Goal: Transaction & Acquisition: Book appointment/travel/reservation

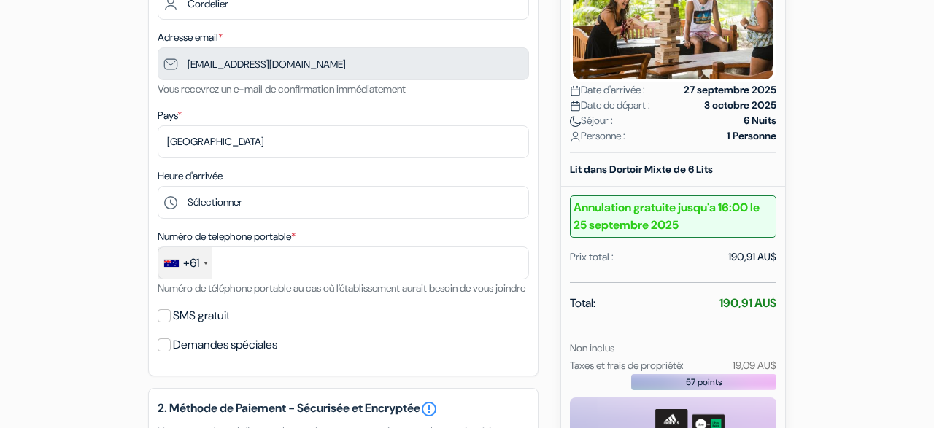
scroll to position [305, 0]
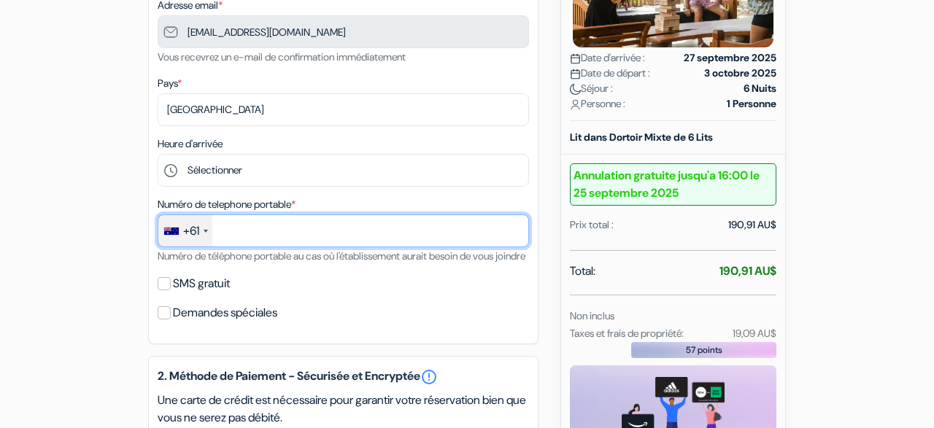
click at [290, 237] on input "text" at bounding box center [343, 231] width 371 height 33
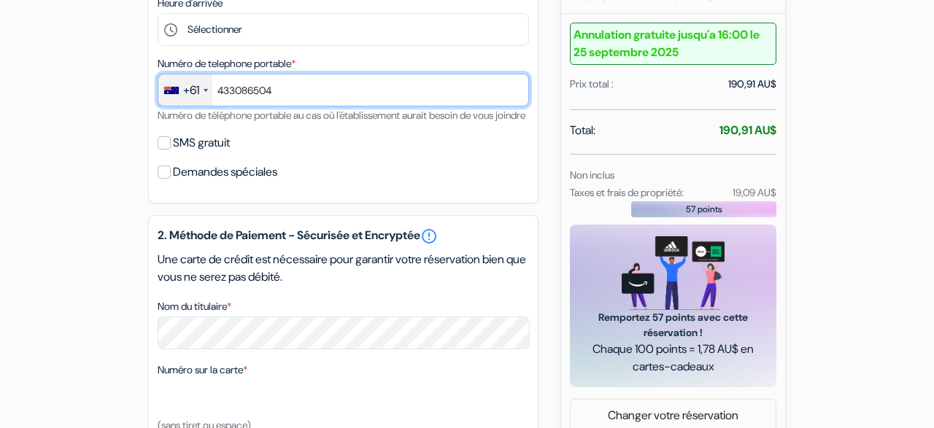
scroll to position [447, 0]
type input "433086504"
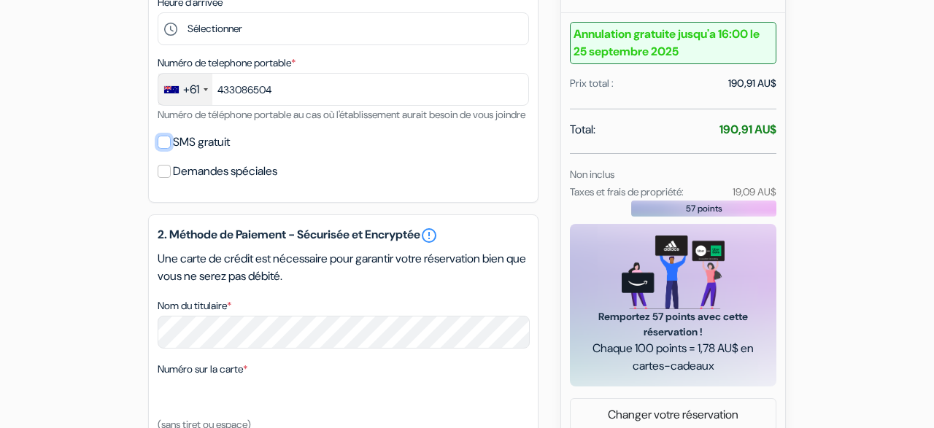
click at [163, 149] on input "SMS gratuit" at bounding box center [164, 142] width 13 height 13
checkbox input "true"
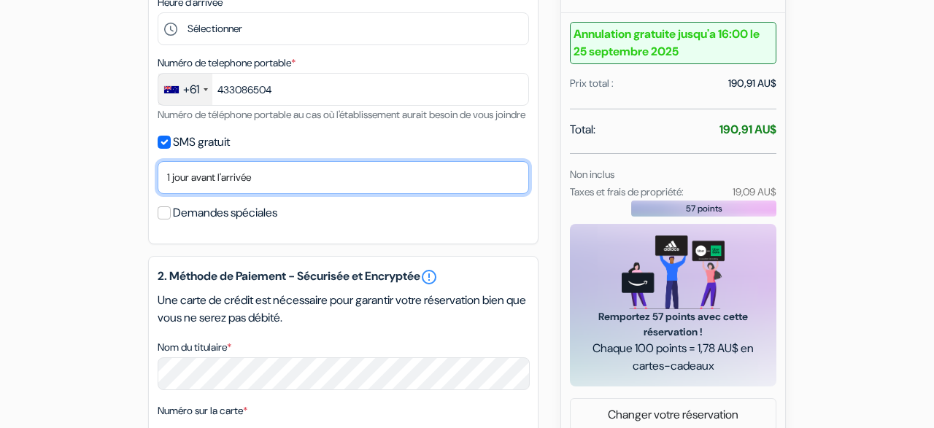
click at [158, 161] on select "Non merci Maintenant Le jour de votre arrivée 1 jour avant l'arrivée 2 jours av…" at bounding box center [343, 177] width 371 height 33
click option "1 jour avant l'arrivée" at bounding box center [0, 0] width 0 height 0
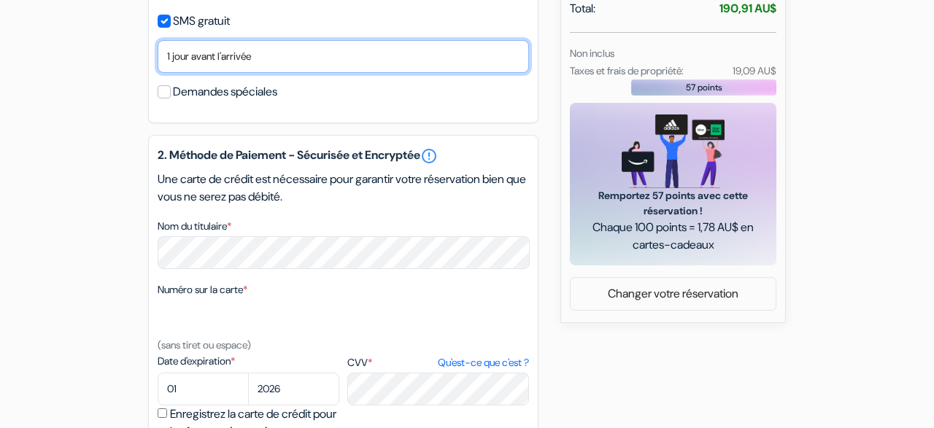
scroll to position [574, 0]
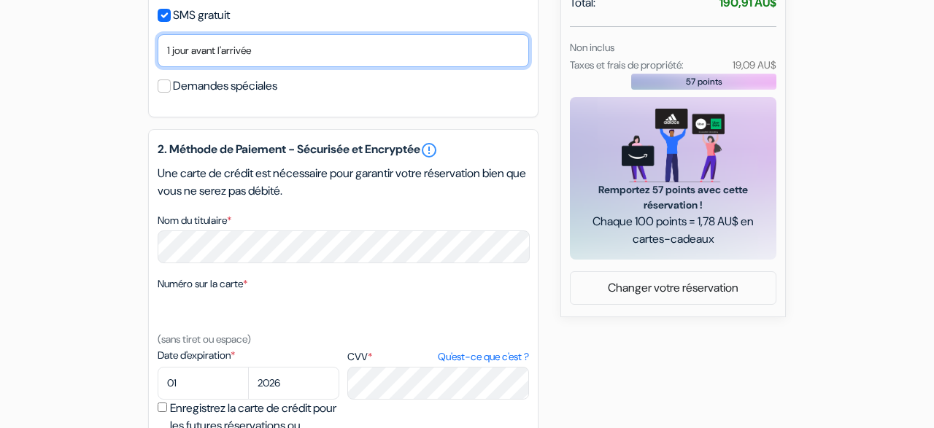
click at [158, 34] on select "Non merci Maintenant Le jour de votre arrivée 1 jour avant l'arrivée 2 jours av…" at bounding box center [343, 50] width 371 height 33
select select "2"
click option "2 jours avant l'arrivée" at bounding box center [0, 0] width 0 height 0
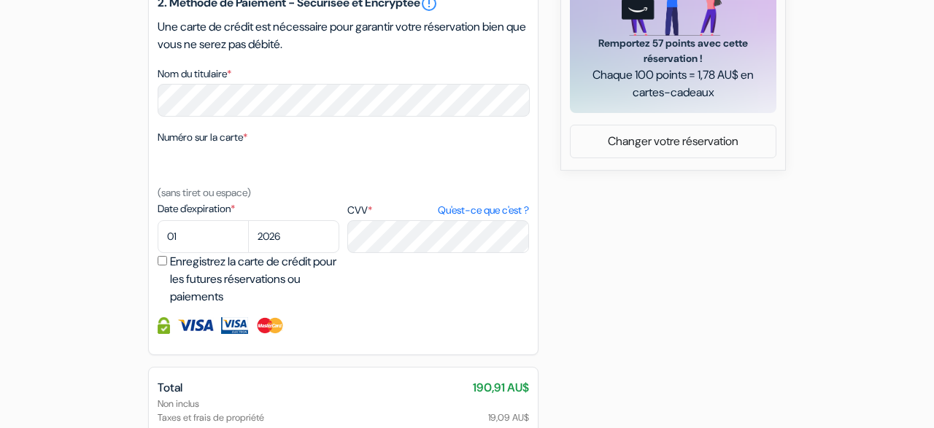
scroll to position [723, 0]
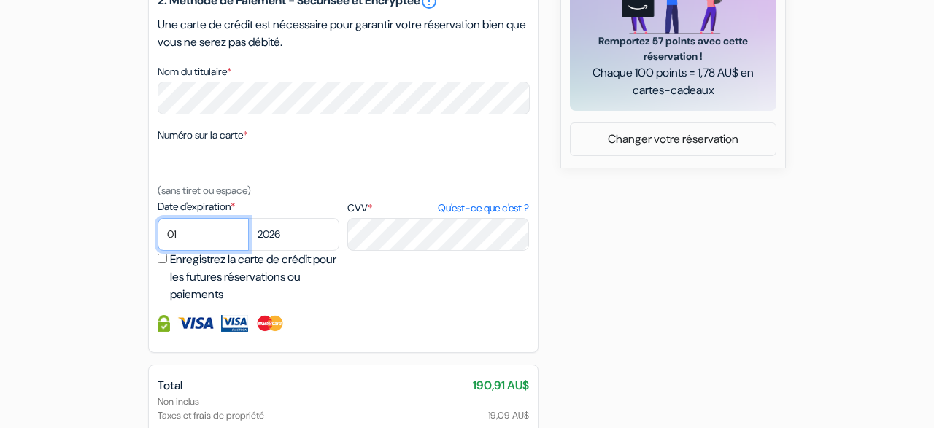
select select "10"
click at [248, 218] on select "2025 2026 2027 2028 2029 2030 2031 2032 2033 2034 2035 2036 2037 2038 2039 2040…" at bounding box center [293, 234] width 91 height 33
select select "2029"
click option "2029" at bounding box center [0, 0] width 0 height 0
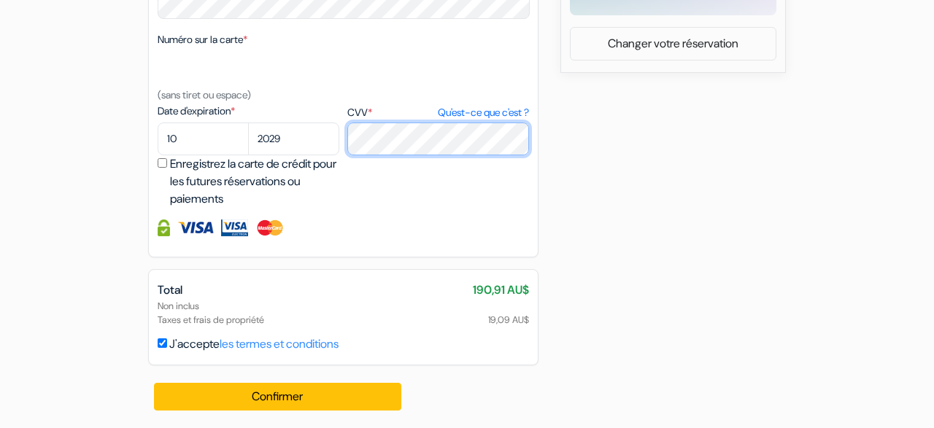
scroll to position [836, 0]
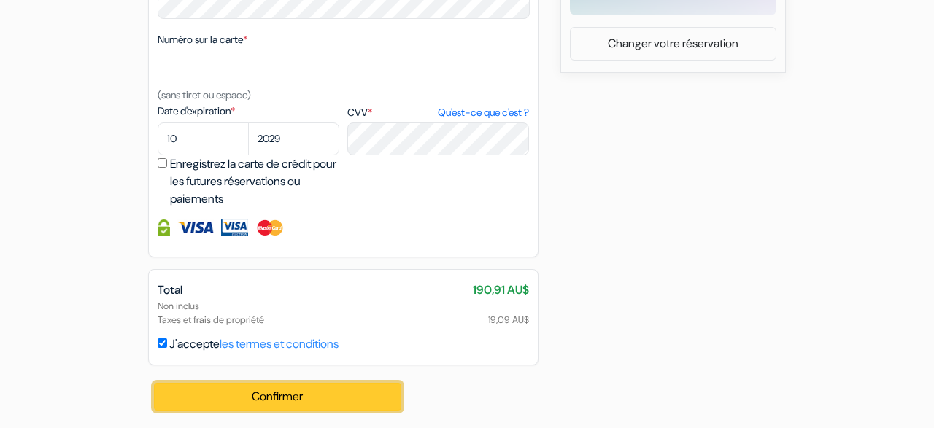
click at [297, 390] on button "Confirmer Loading..." at bounding box center [277, 397] width 247 height 28
